Goal: Task Accomplishment & Management: Use online tool/utility

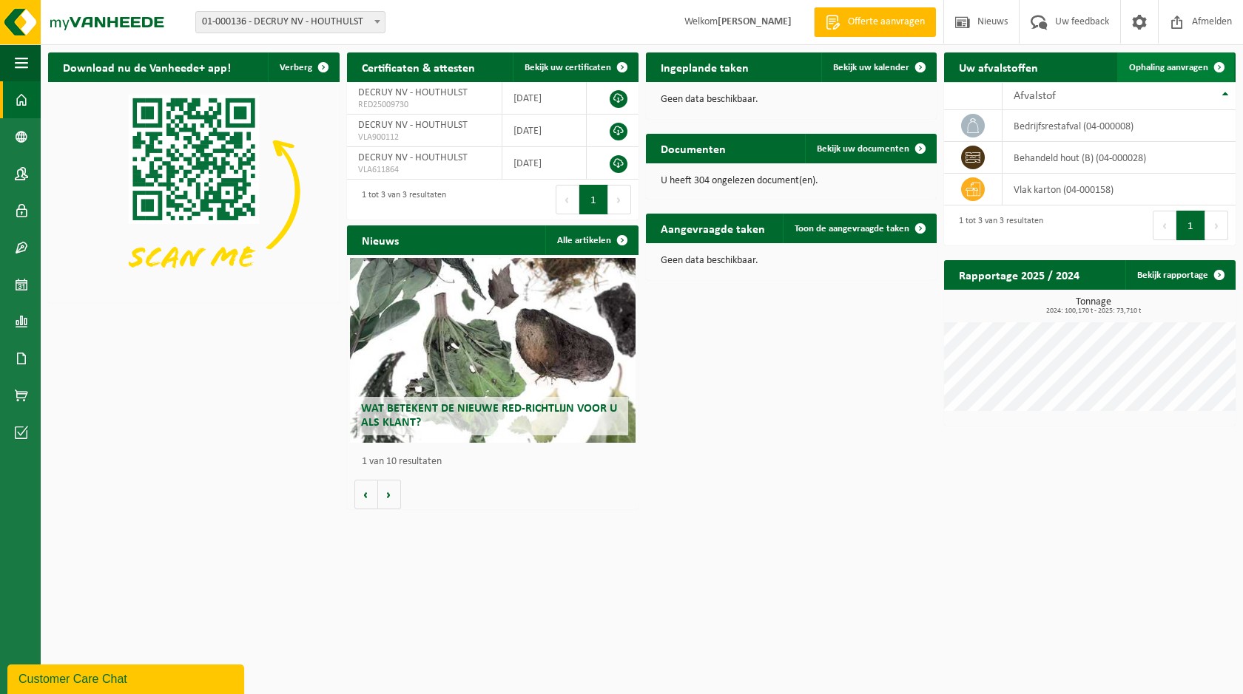
click at [1169, 64] on span "Ophaling aanvragen" at bounding box center [1168, 68] width 79 height 10
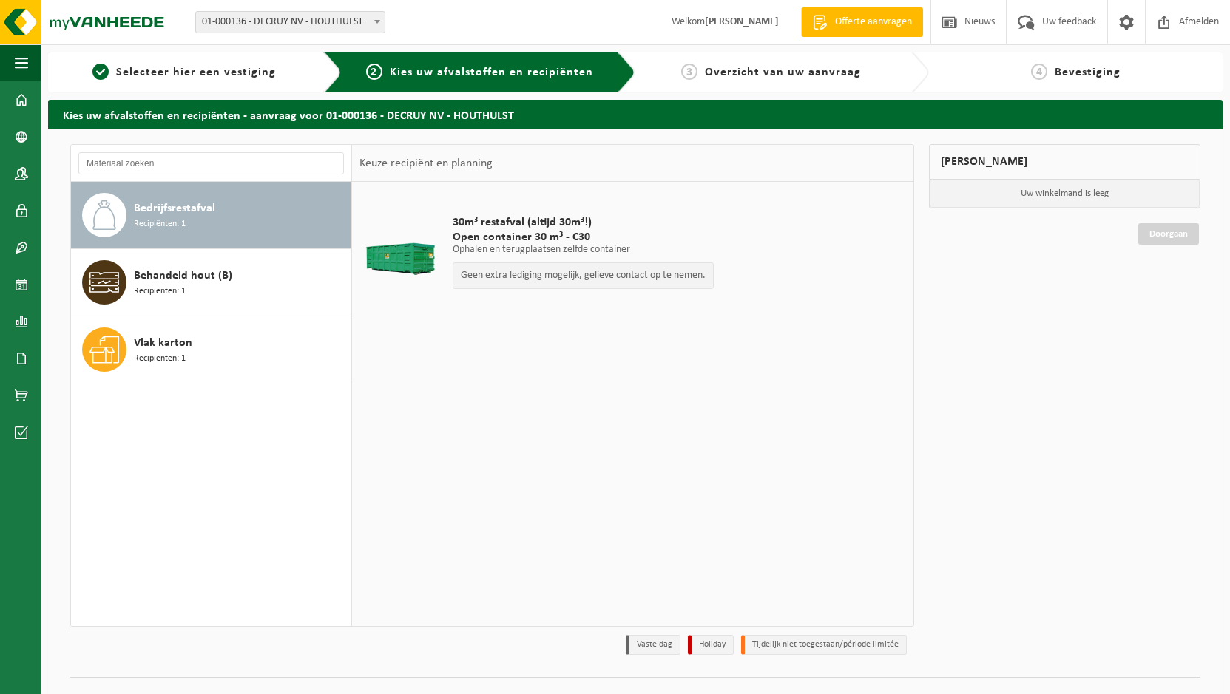
click at [216, 217] on div "Bedrijfsrestafval Recipiënten: 1" at bounding box center [240, 215] width 213 height 44
click at [231, 200] on div "Bedrijfsrestafval Recipiënten: 1" at bounding box center [240, 215] width 213 height 44
click at [227, 207] on div "Bedrijfsrestafval Recipiënten: 1" at bounding box center [240, 215] width 213 height 44
click at [547, 276] on p "Geen extra lediging mogelijk, gelieve contact op te nemen." at bounding box center [583, 276] width 245 height 10
